Goal: Find contact information: Find contact information

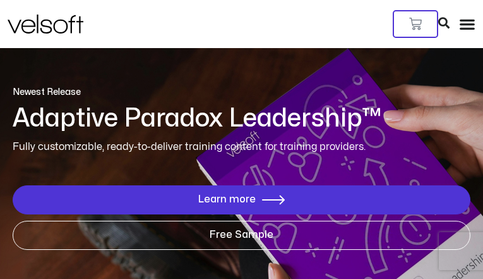
type input "**********"
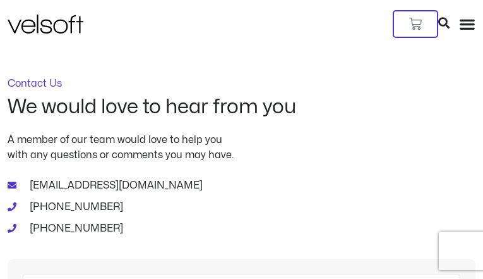
type input "*********"
type input "********"
type input "**********"
